Goal: Navigation & Orientation: Find specific page/section

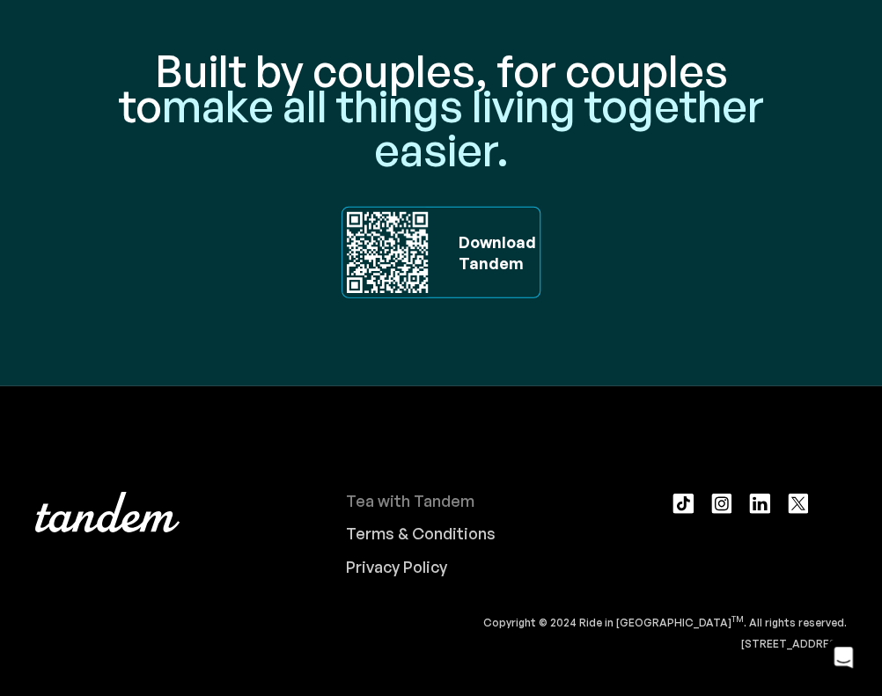
scroll to position [5806, 0]
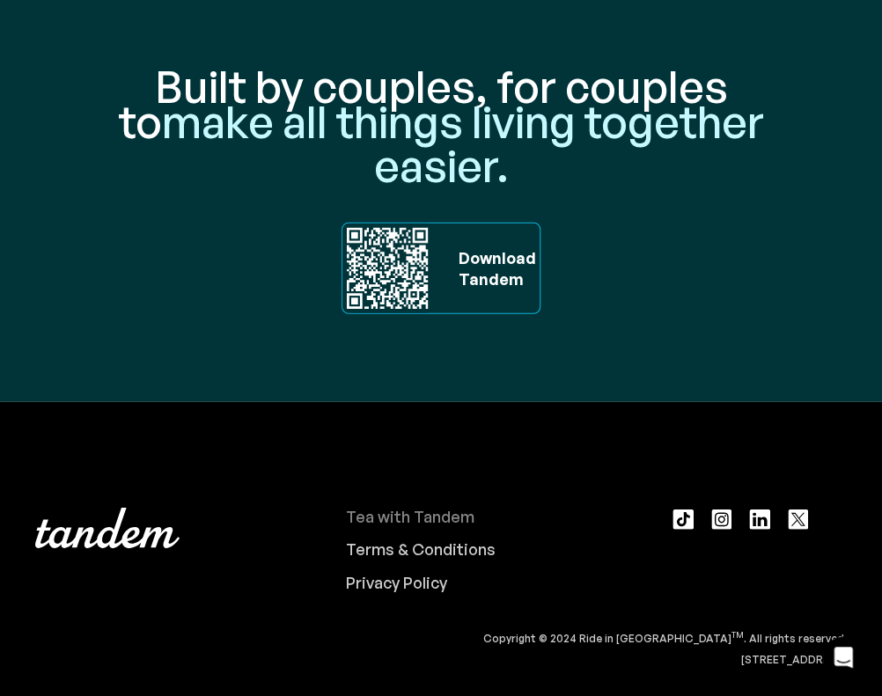
click at [429, 508] on div "Tea with Tandem" at bounding box center [410, 517] width 129 height 19
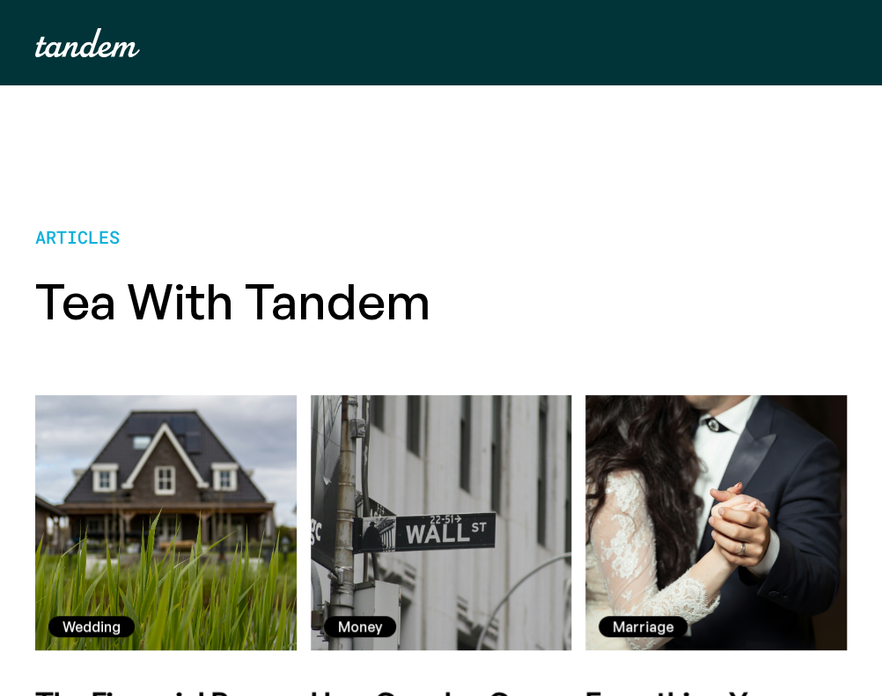
click at [111, 40] on img "home" at bounding box center [87, 42] width 105 height 29
